Goal: Obtain resource: Obtain resource

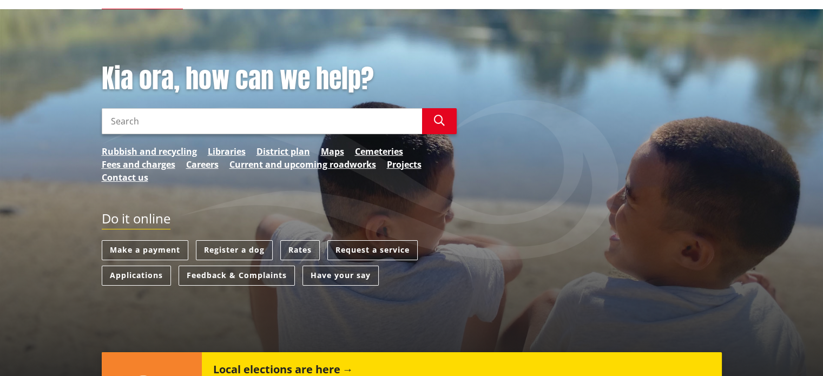
scroll to position [108, 0]
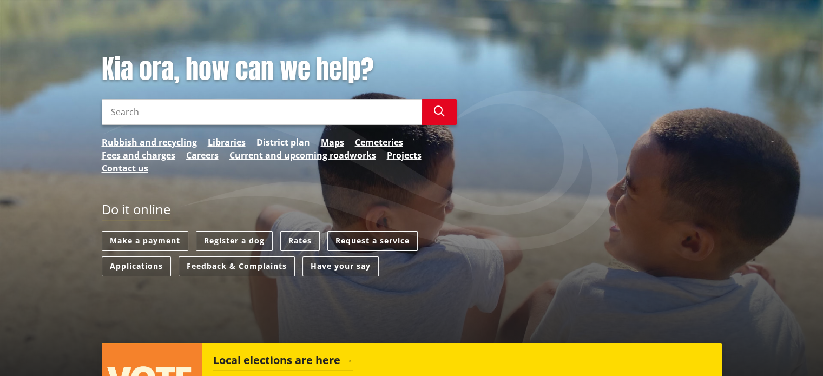
click at [280, 142] on link "District plan" at bounding box center [283, 142] width 54 height 13
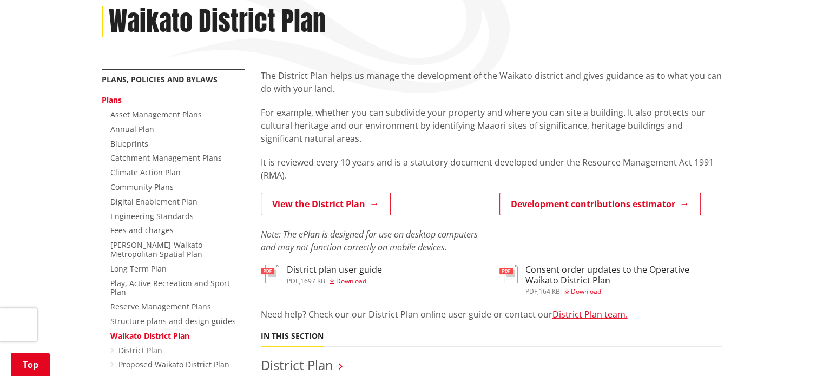
scroll to position [216, 0]
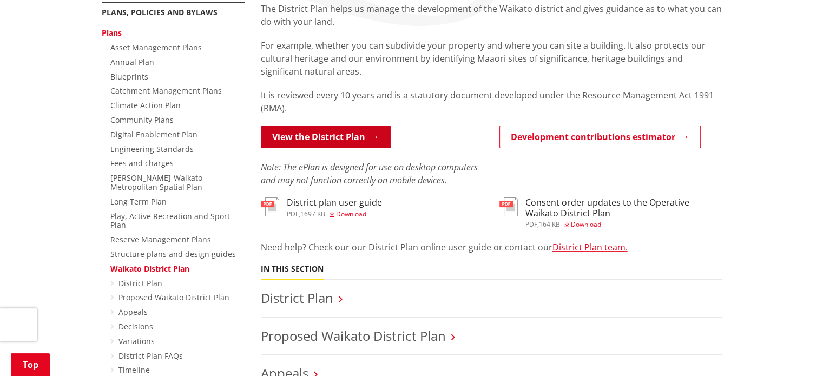
click at [301, 138] on link "View the District Plan" at bounding box center [326, 136] width 130 height 23
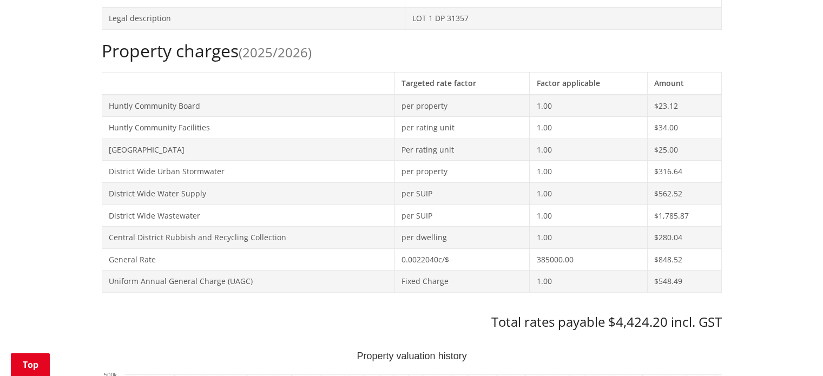
scroll to position [108, 0]
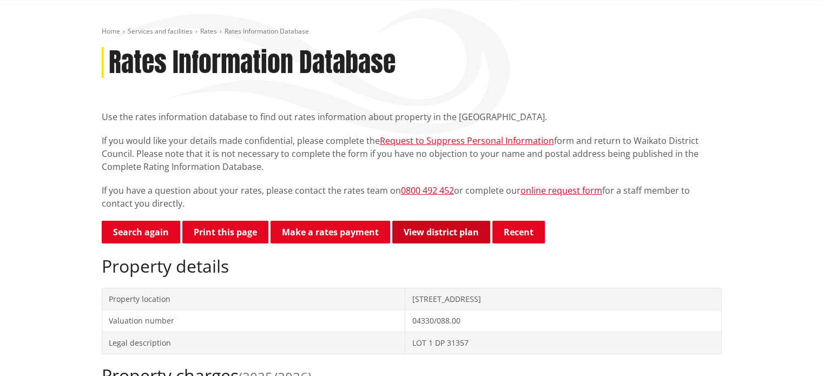
click at [461, 234] on link "View district plan" at bounding box center [441, 232] width 98 height 23
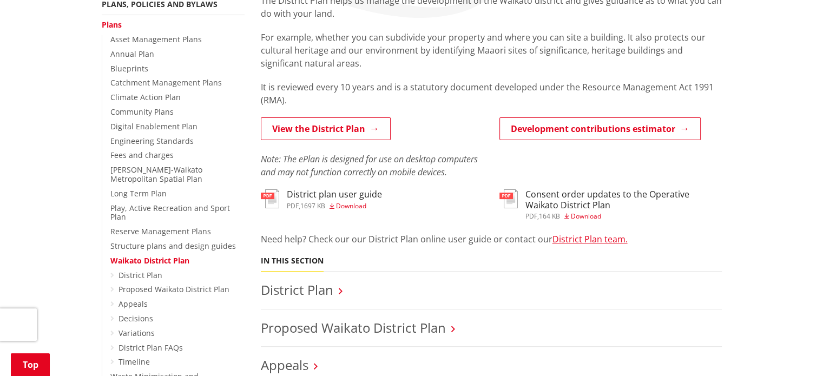
scroll to position [270, 0]
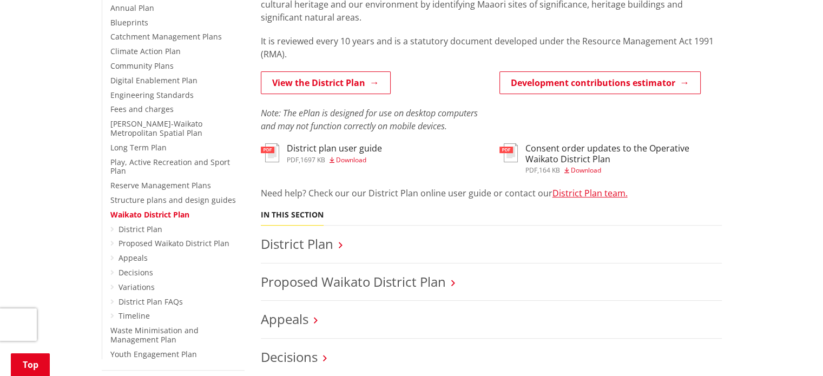
click at [348, 159] on span "Download" at bounding box center [351, 159] width 30 height 9
